Goal: Information Seeking & Learning: Learn about a topic

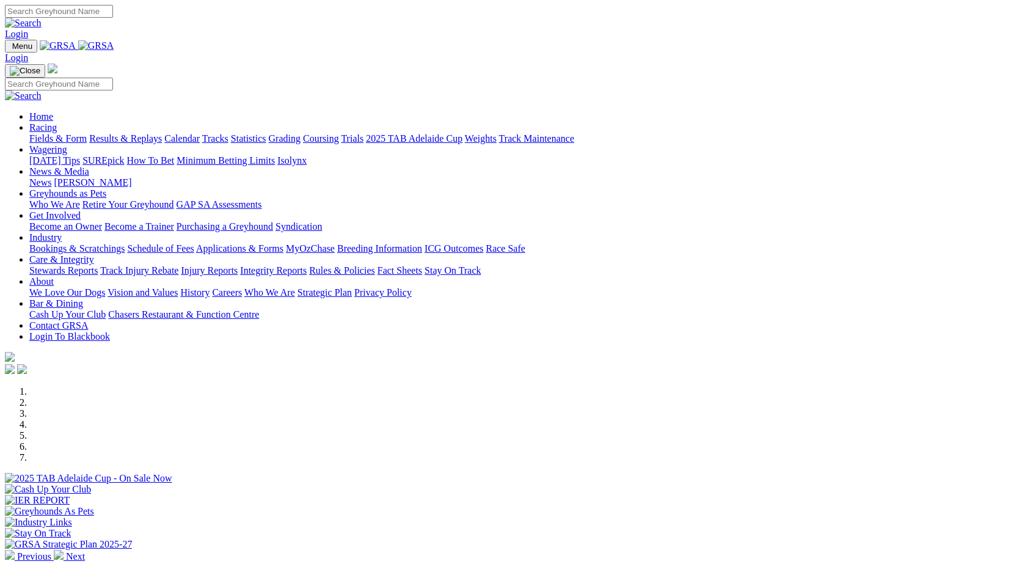
scroll to position [377, 0]
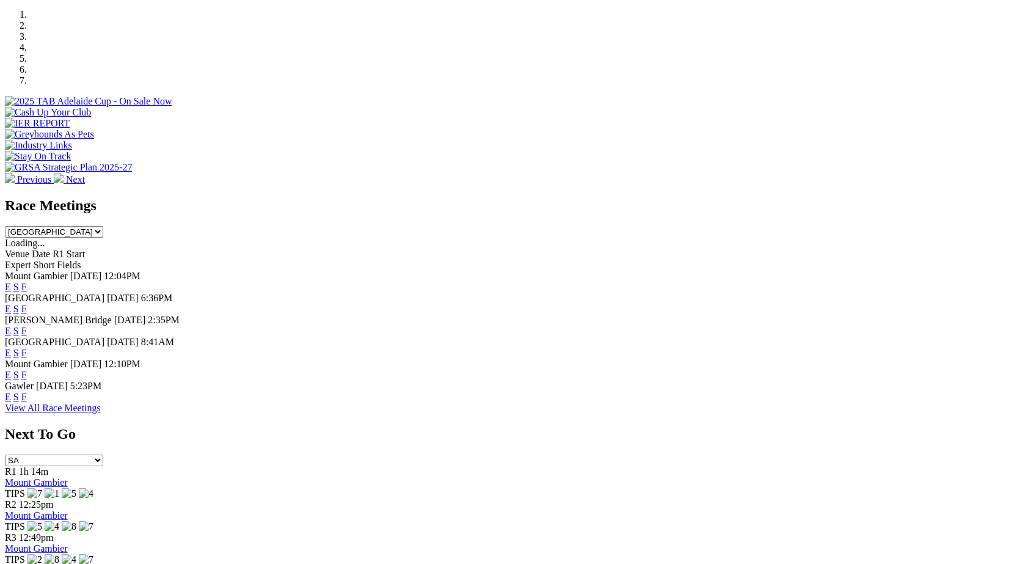
click at [27, 304] on link "F" at bounding box center [23, 309] width 5 height 10
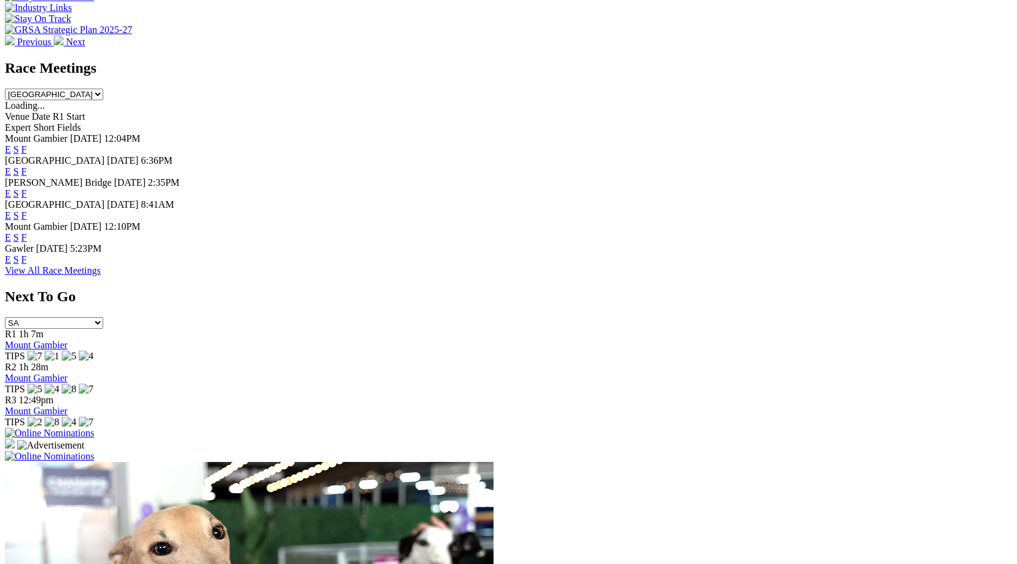
scroll to position [521, 0]
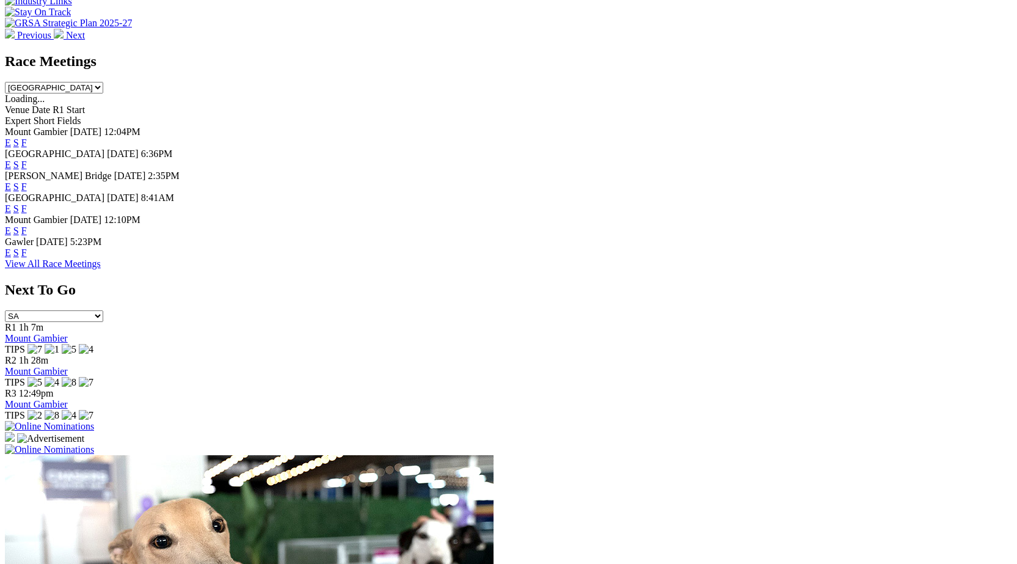
click at [27, 254] on link "F" at bounding box center [23, 252] width 5 height 10
